Goal: Task Accomplishment & Management: Manage account settings

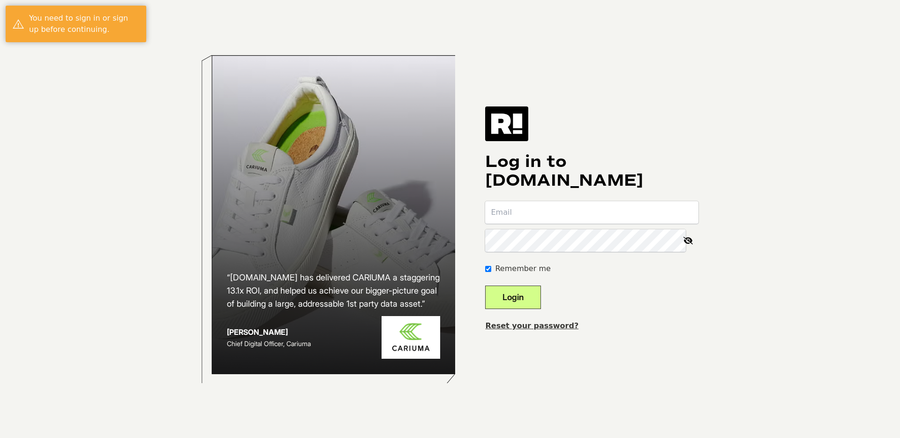
type input "[EMAIL_ADDRESS][DOMAIN_NAME]"
click at [521, 299] on button "Login" at bounding box center [513, 296] width 56 height 23
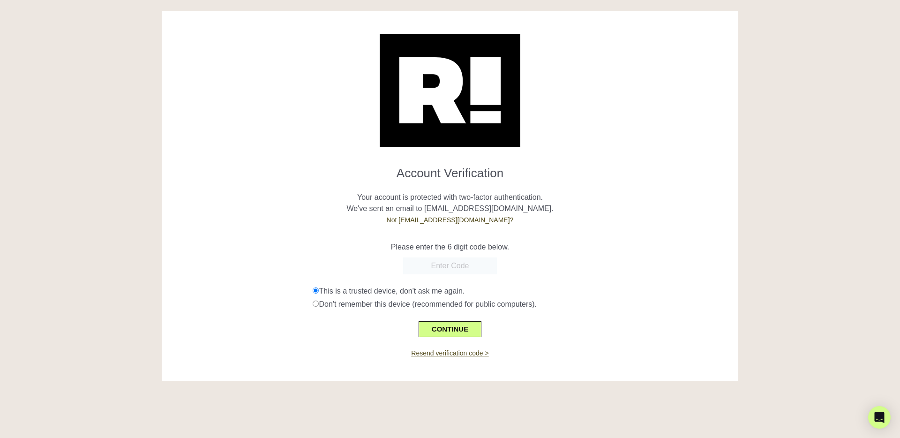
click at [467, 272] on input "text" at bounding box center [450, 265] width 94 height 17
paste input "72326"
click at [447, 337] on div "Resend verification code >" at bounding box center [450, 347] width 562 height 21
click at [450, 335] on button "CONTINUE" at bounding box center [450, 329] width 63 height 16
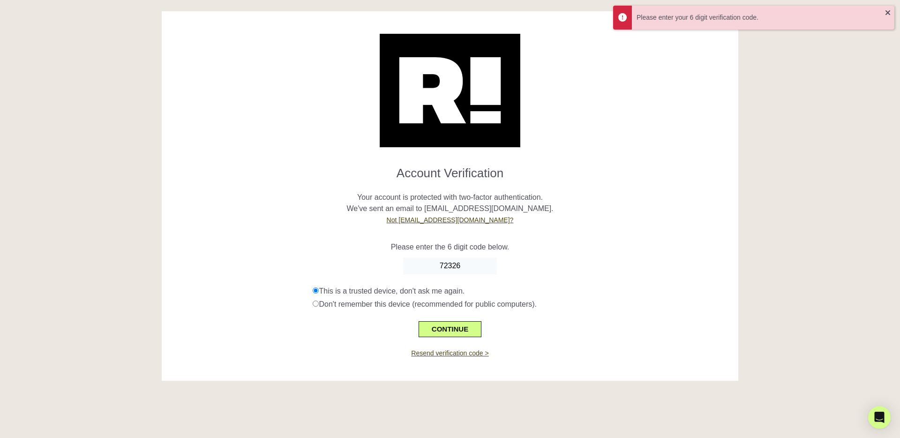
click at [473, 264] on input "72326" at bounding box center [450, 265] width 94 height 17
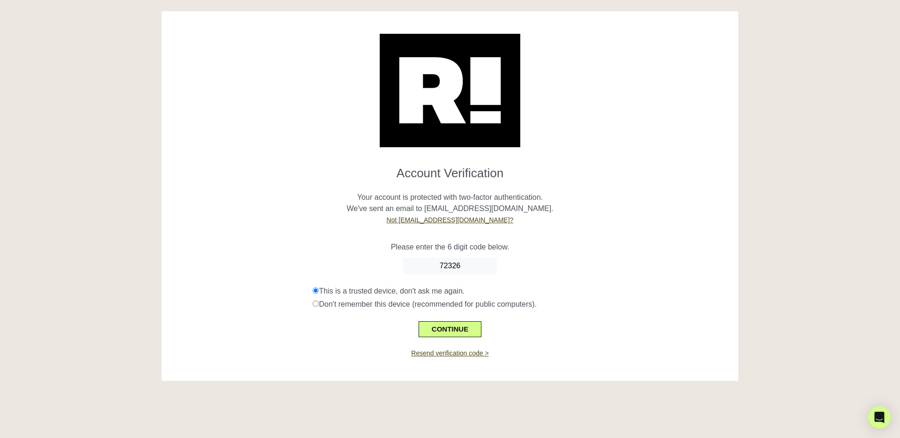
drag, startPoint x: 476, startPoint y: 264, endPoint x: 410, endPoint y: 260, distance: 66.7
click at [410, 260] on input "72326" at bounding box center [450, 265] width 94 height 17
paste input "4"
type input "723264"
click at [441, 324] on button "CONTINUE" at bounding box center [450, 329] width 63 height 16
